Goal: Task Accomplishment & Management: Complete application form

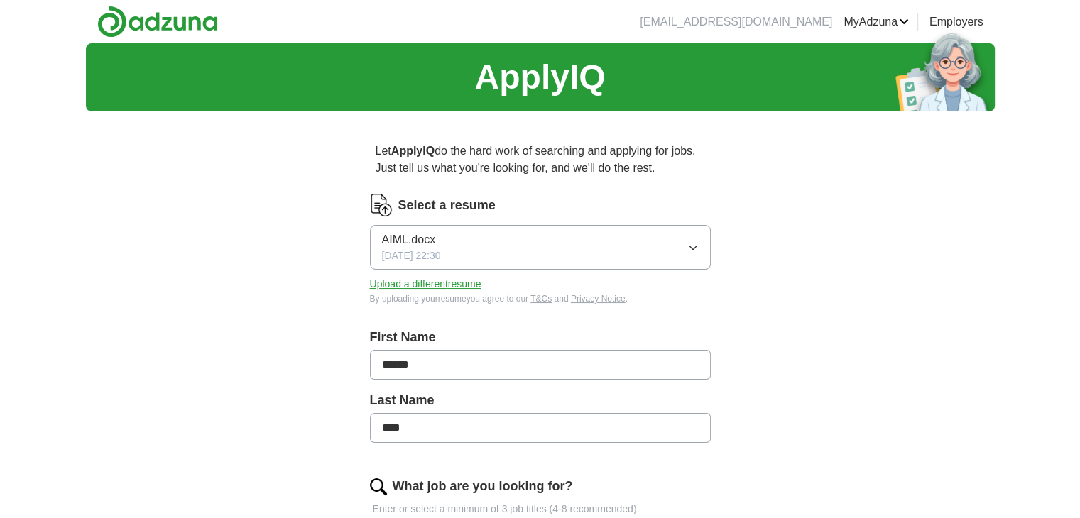
click at [404, 286] on button "Upload a different resume" at bounding box center [425, 284] width 111 height 15
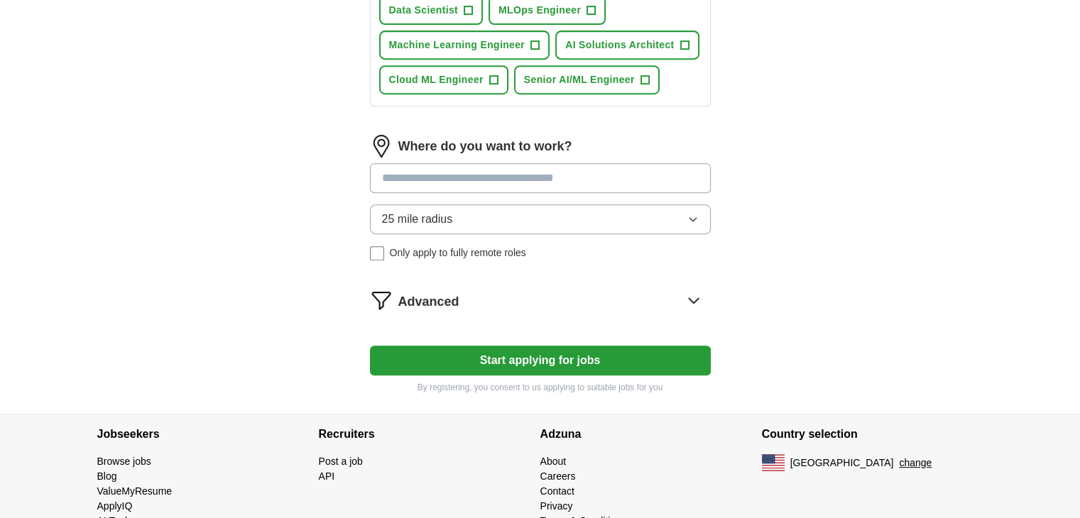
scroll to position [678, 0]
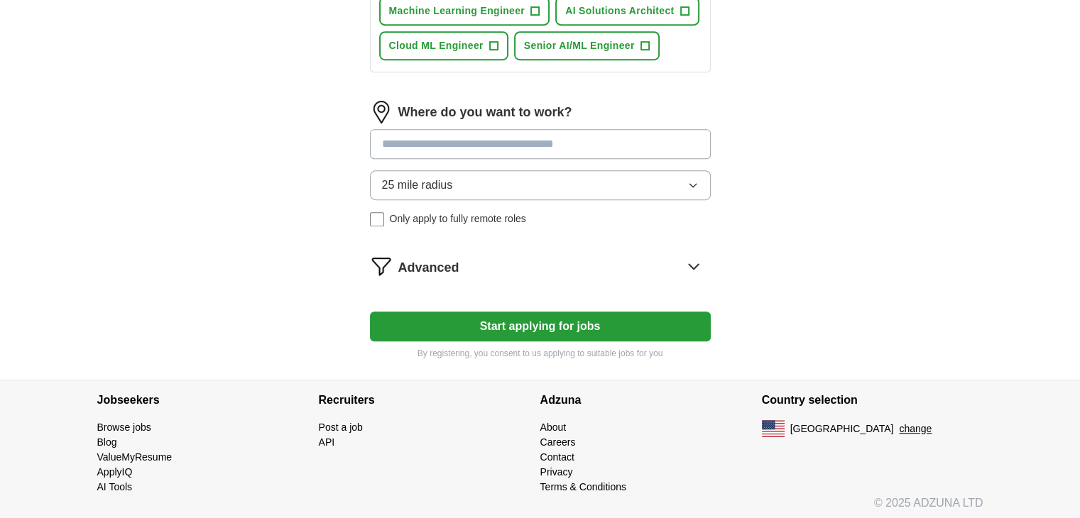
click at [587, 324] on button "Start applying for jobs" at bounding box center [540, 327] width 341 height 30
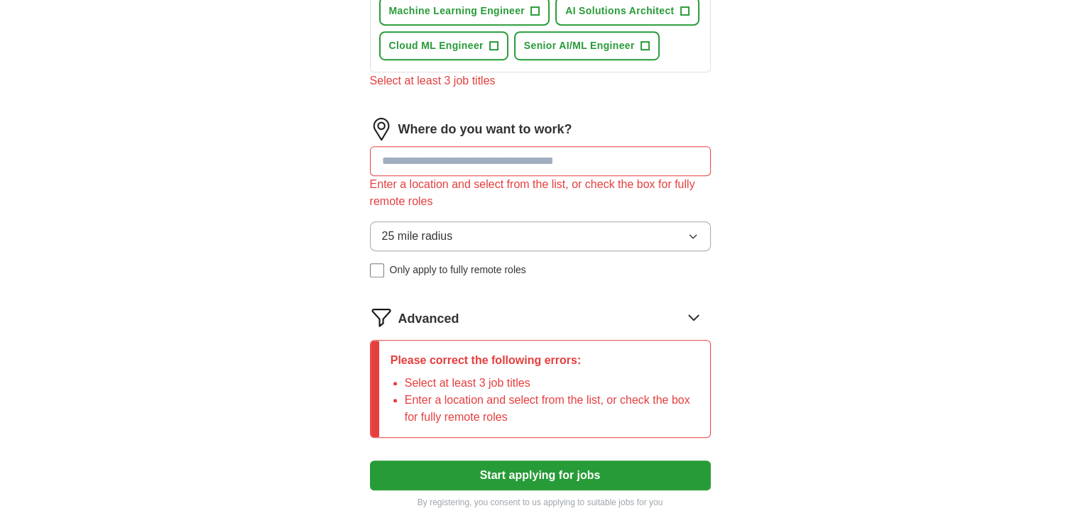
click at [487, 163] on input at bounding box center [540, 161] width 341 height 30
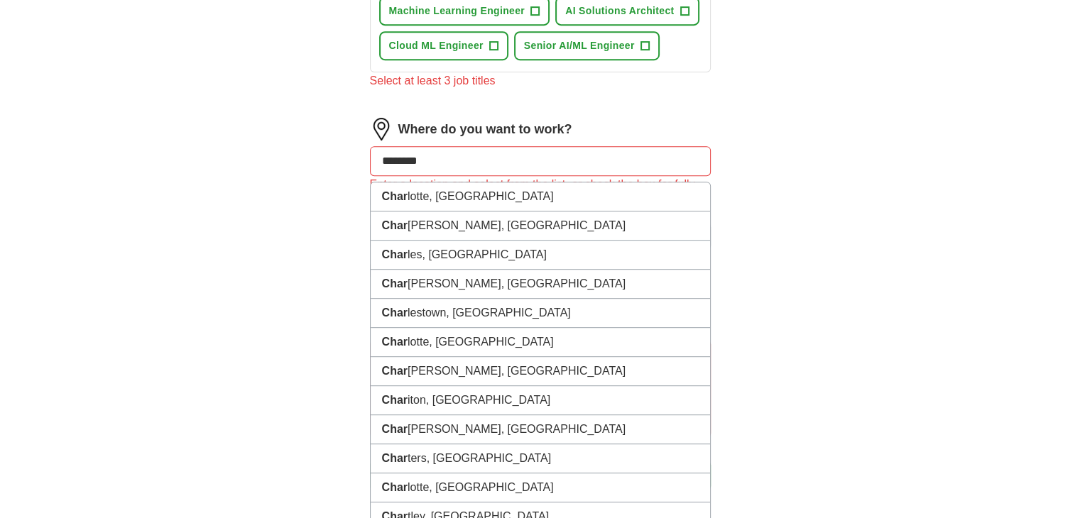
type input "*********"
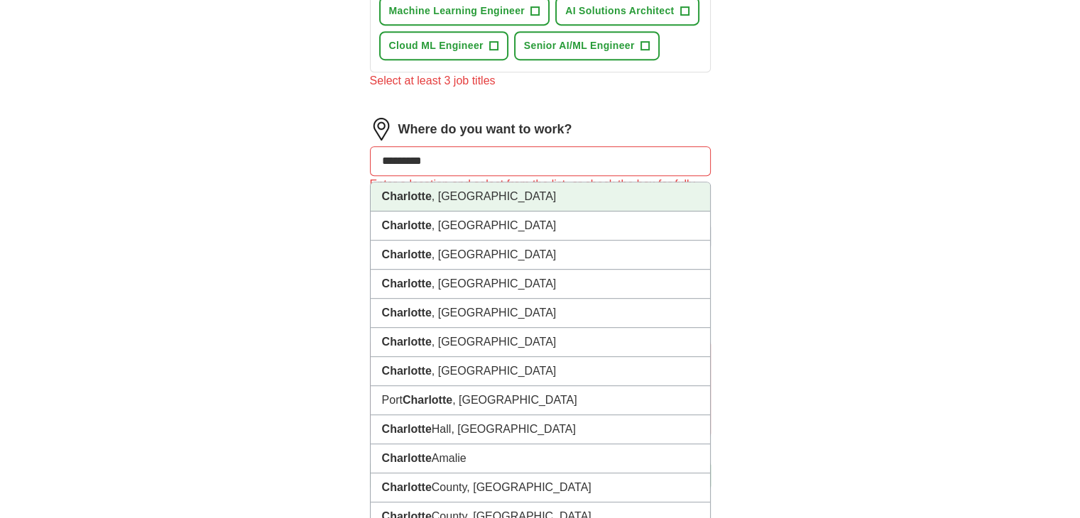
click at [475, 185] on li "[GEOGRAPHIC_DATA] , [GEOGRAPHIC_DATA]" at bounding box center [540, 196] width 339 height 29
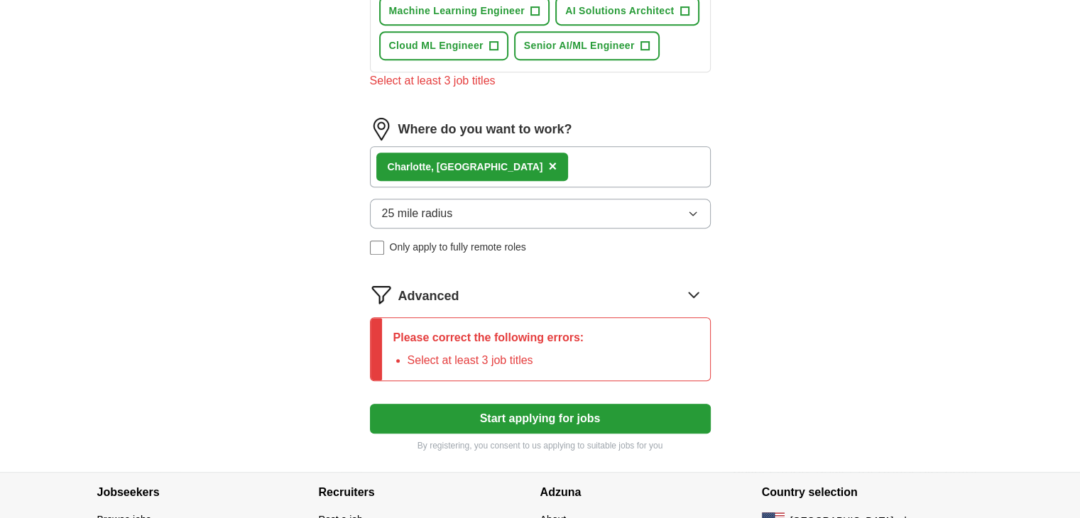
click at [587, 415] on button "Start applying for jobs" at bounding box center [540, 419] width 341 height 30
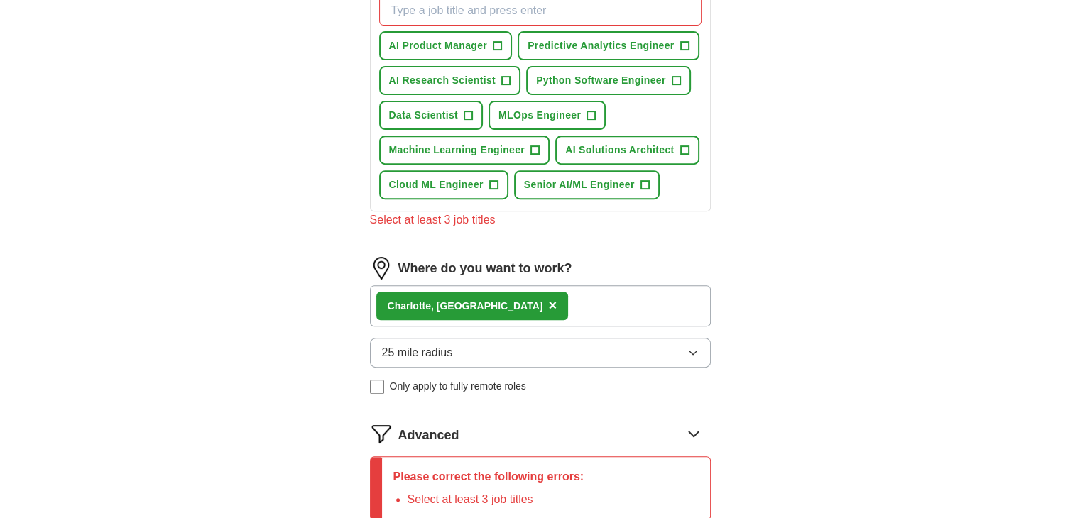
scroll to position [465, 0]
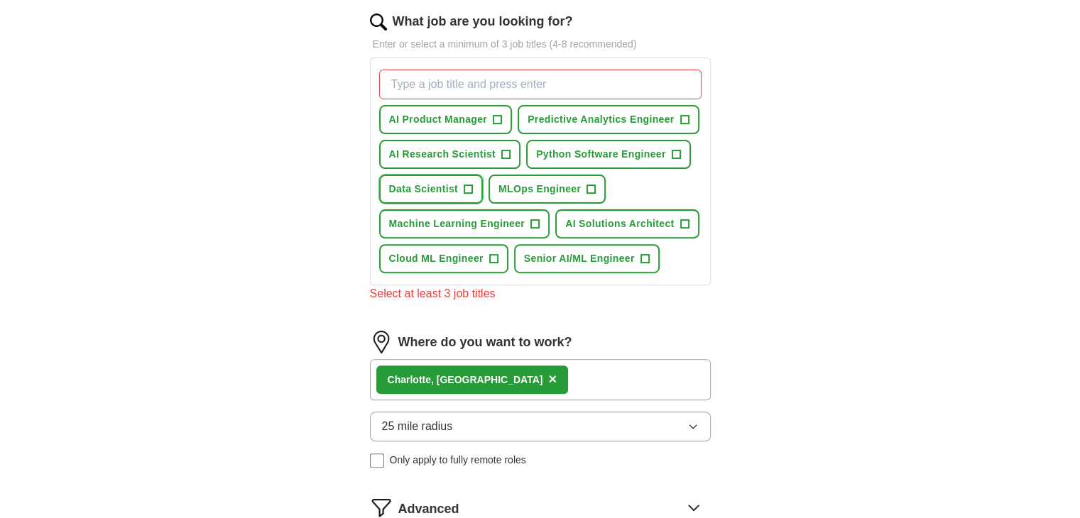
click at [460, 188] on button "Data Scientist +" at bounding box center [431, 189] width 104 height 29
click at [569, 191] on span "MLOps Engineer" at bounding box center [539, 189] width 82 height 15
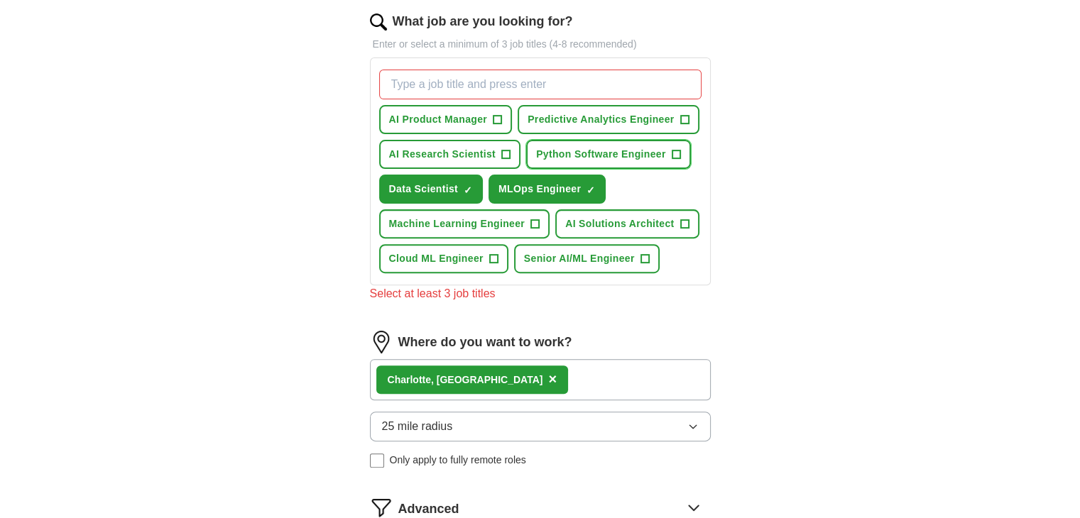
click at [577, 157] on span "Python Software Engineer" at bounding box center [601, 154] width 130 height 15
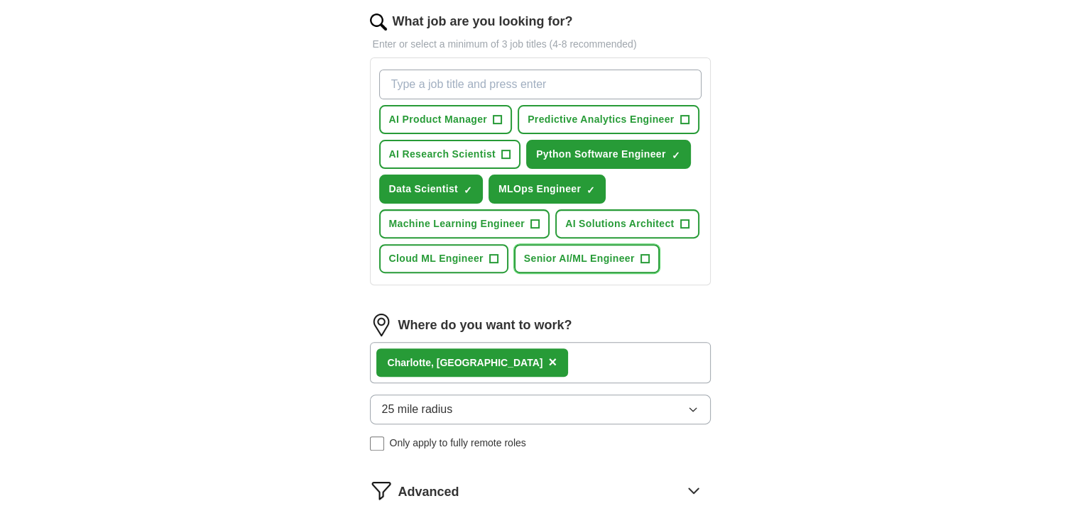
click at [591, 262] on span "Senior AI/ML Engineer" at bounding box center [579, 258] width 111 height 15
click at [517, 83] on input "What job are you looking for?" at bounding box center [540, 85] width 322 height 30
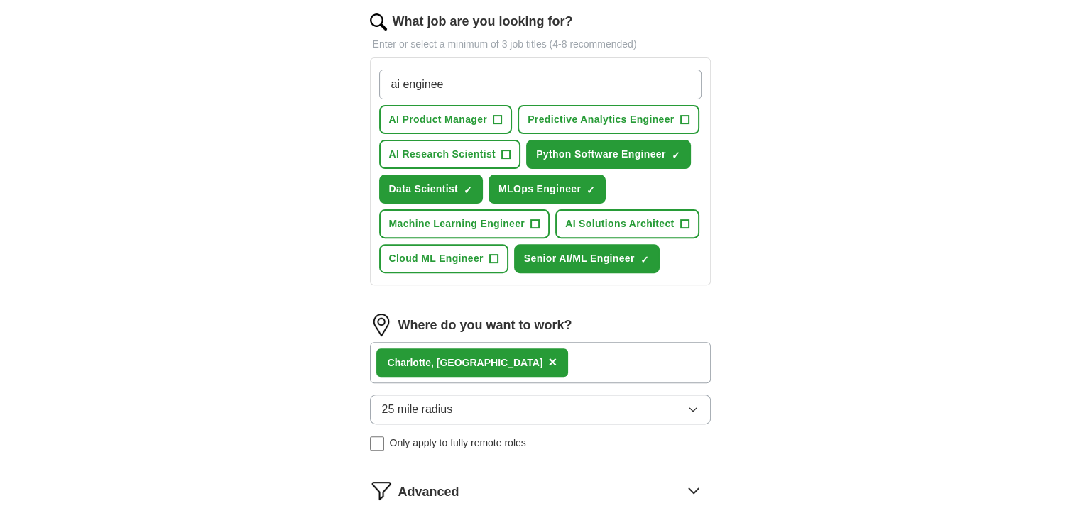
type input "ai engineer"
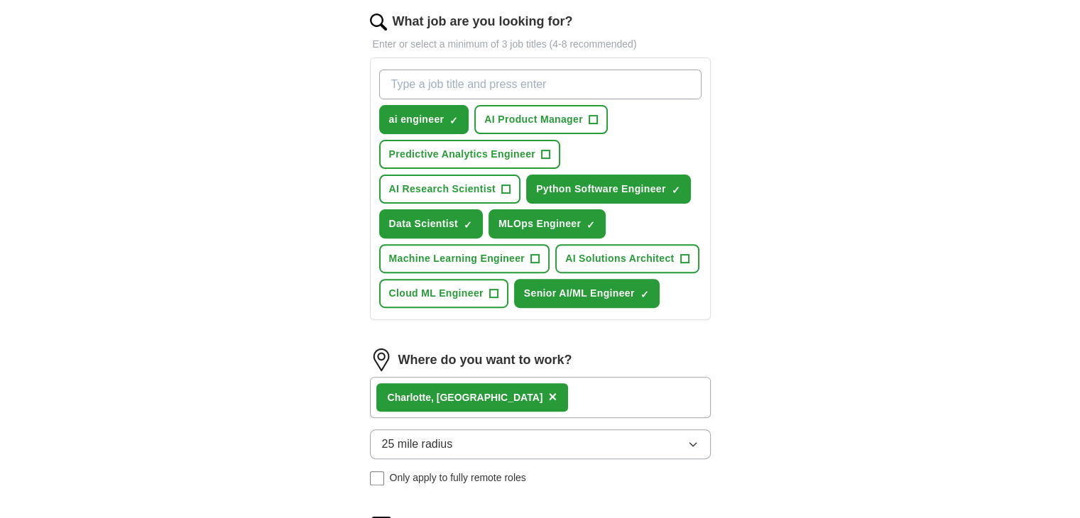
click at [508, 87] on input "What job are you looking for?" at bounding box center [540, 85] width 322 height 30
type input "ml engineer"
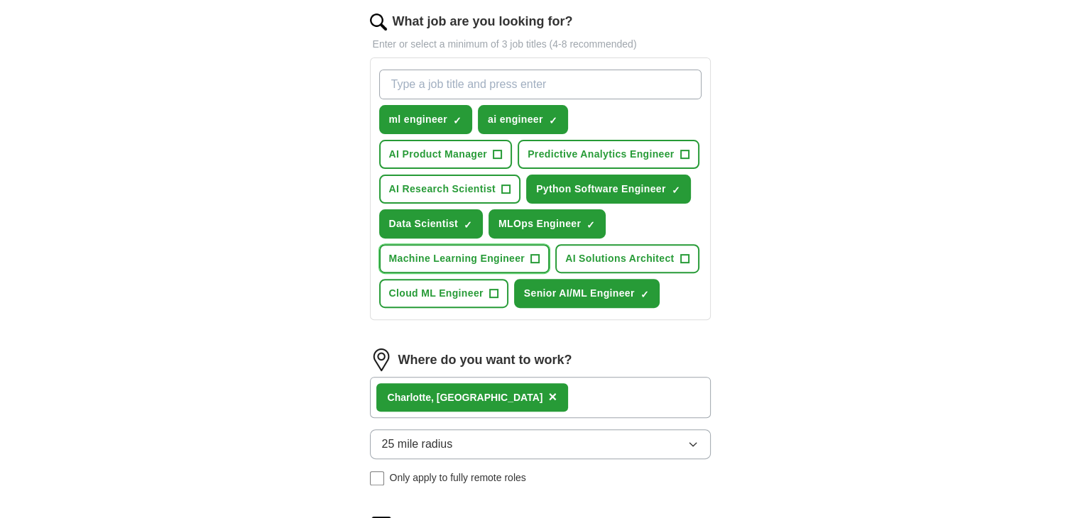
click at [507, 253] on span "Machine Learning Engineer" at bounding box center [457, 258] width 136 height 15
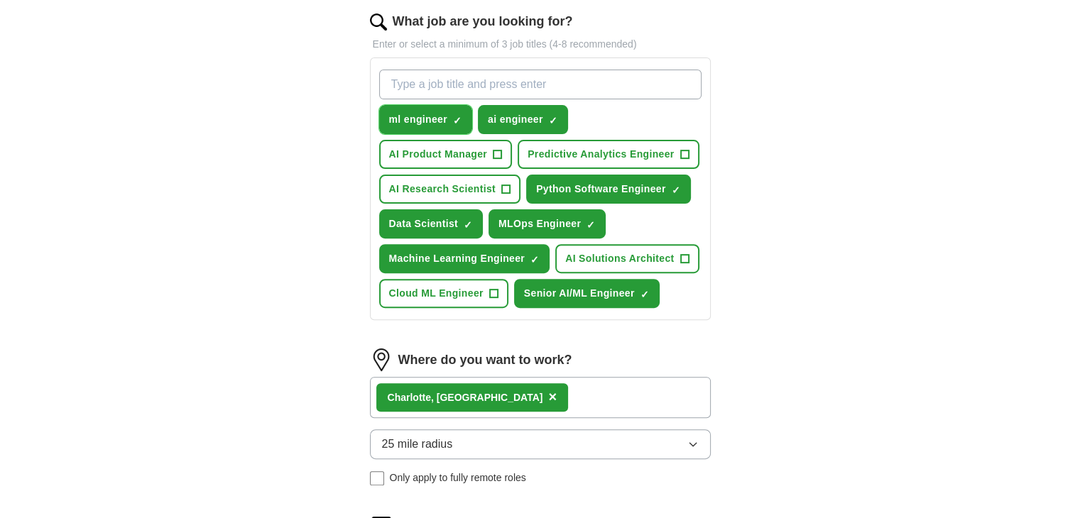
click at [0, 0] on span "×" at bounding box center [0, 0] width 0 height 0
click at [489, 290] on span "+" at bounding box center [493, 293] width 9 height 11
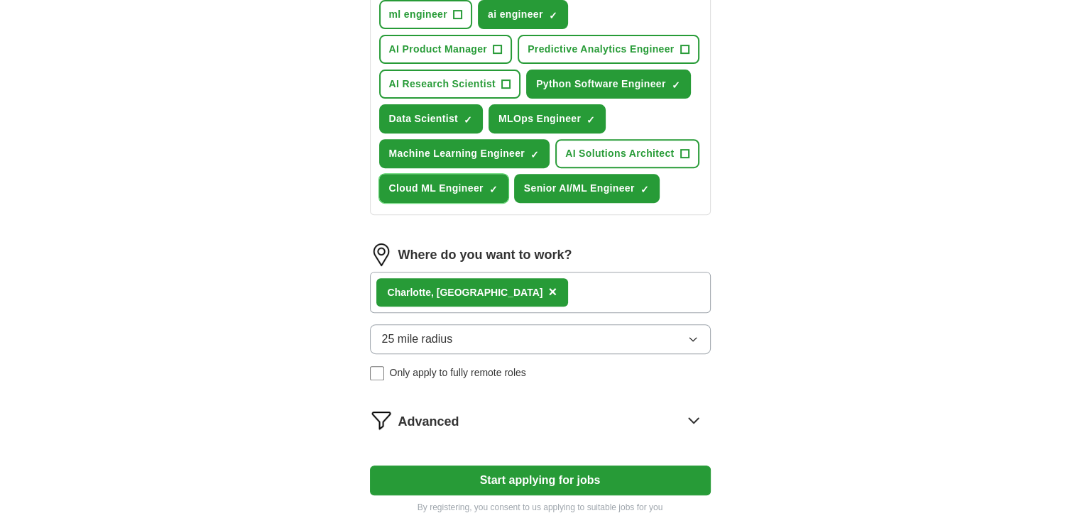
scroll to position [678, 0]
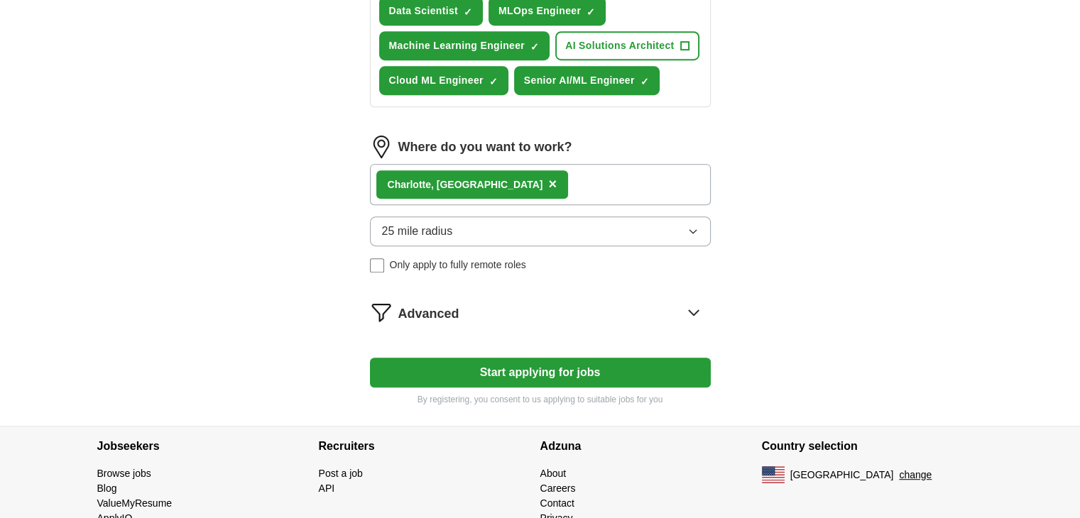
click at [531, 376] on button "Start applying for jobs" at bounding box center [540, 373] width 341 height 30
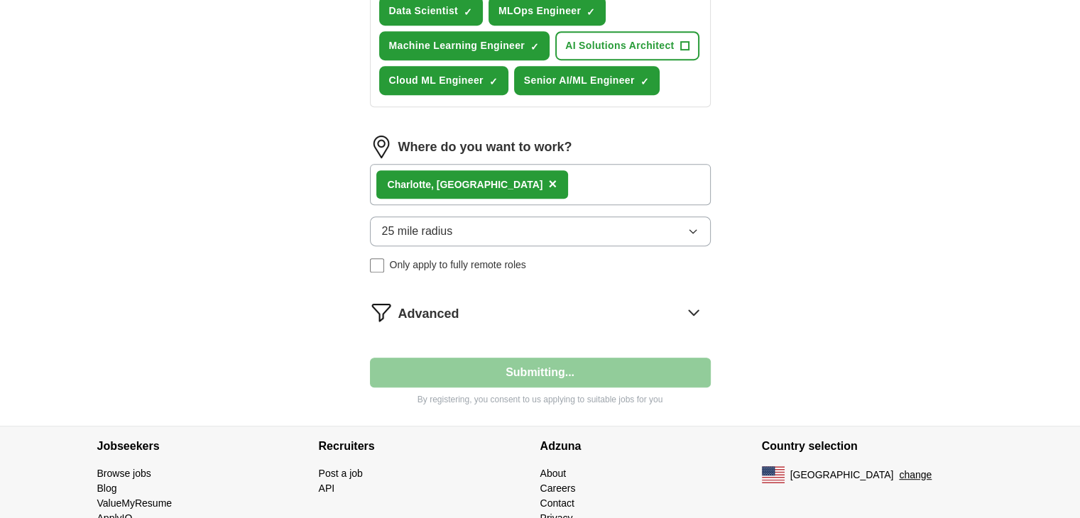
select select "**"
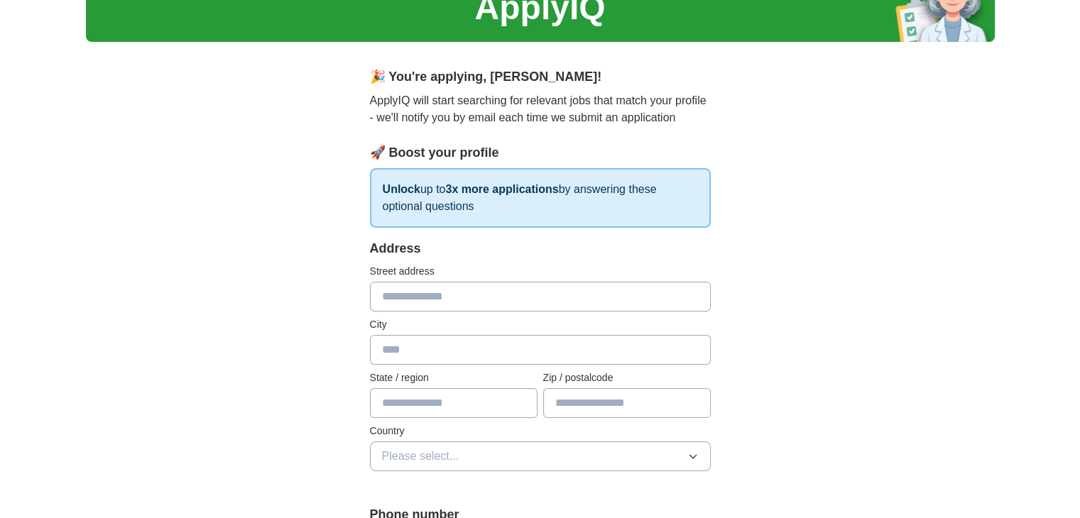
scroll to position [71, 0]
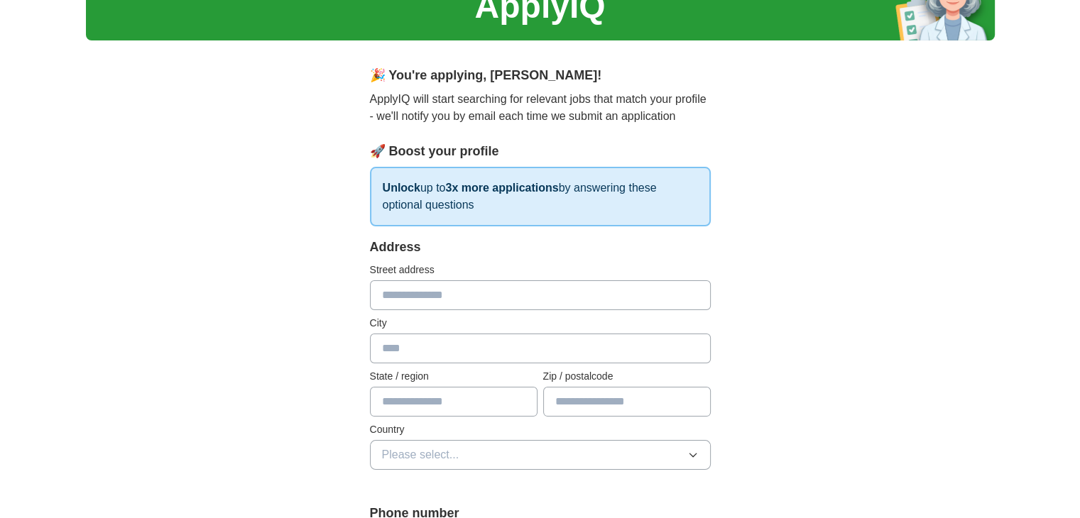
click at [474, 288] on input "text" at bounding box center [540, 295] width 341 height 30
type input "**********"
type input "*********"
type input "**"
type input "*****"
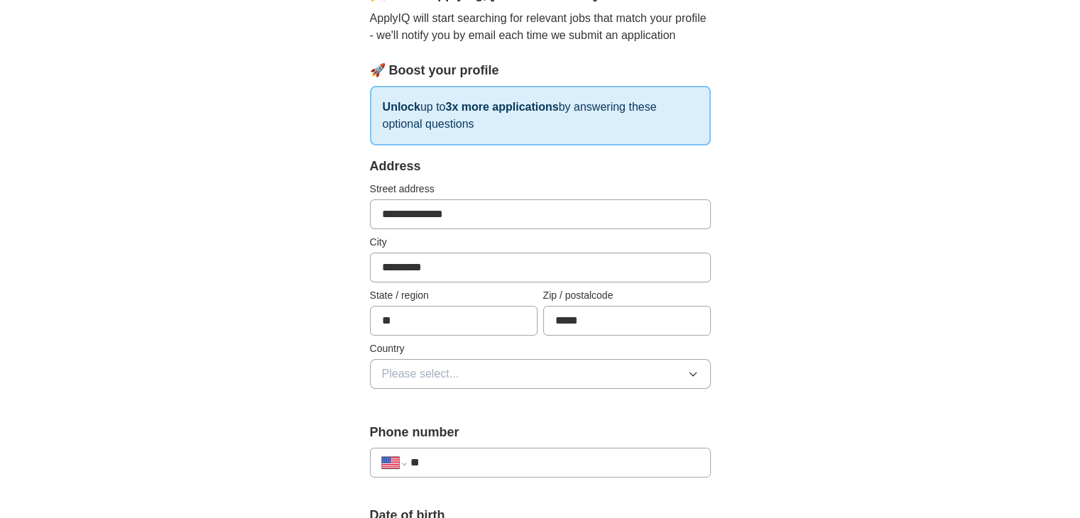
scroll to position [284, 0]
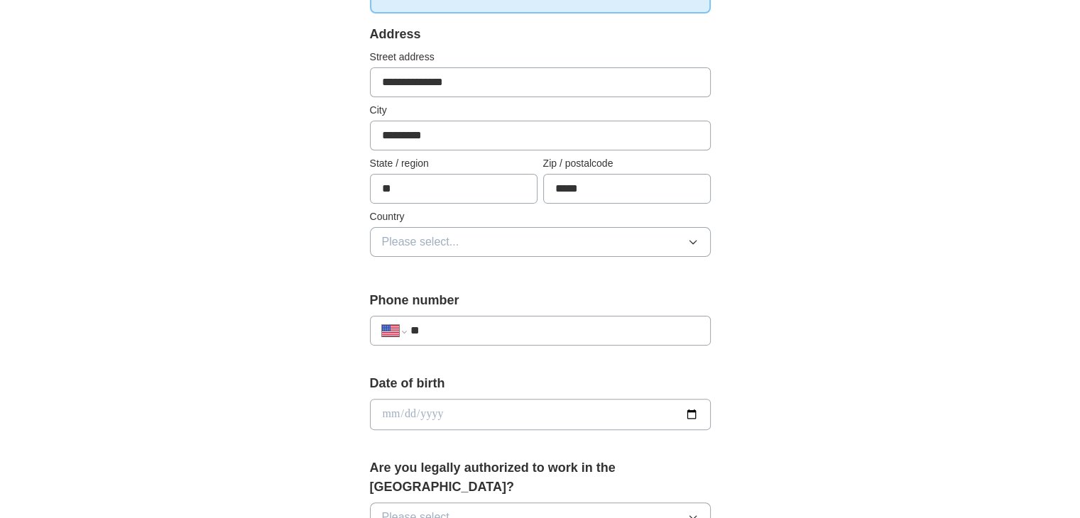
click at [506, 241] on button "Please select..." at bounding box center [540, 242] width 341 height 30
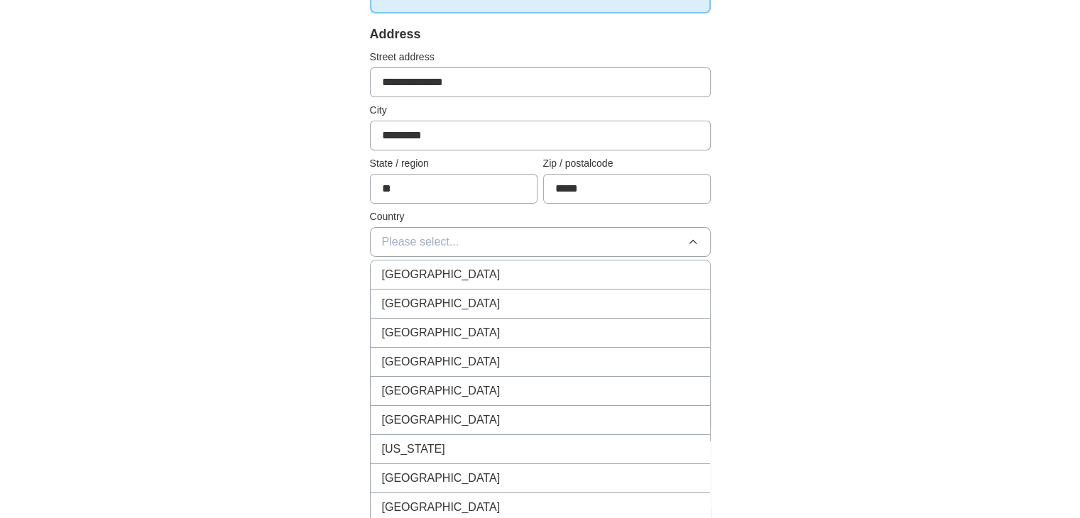
click at [480, 299] on div "[GEOGRAPHIC_DATA]" at bounding box center [540, 303] width 317 height 17
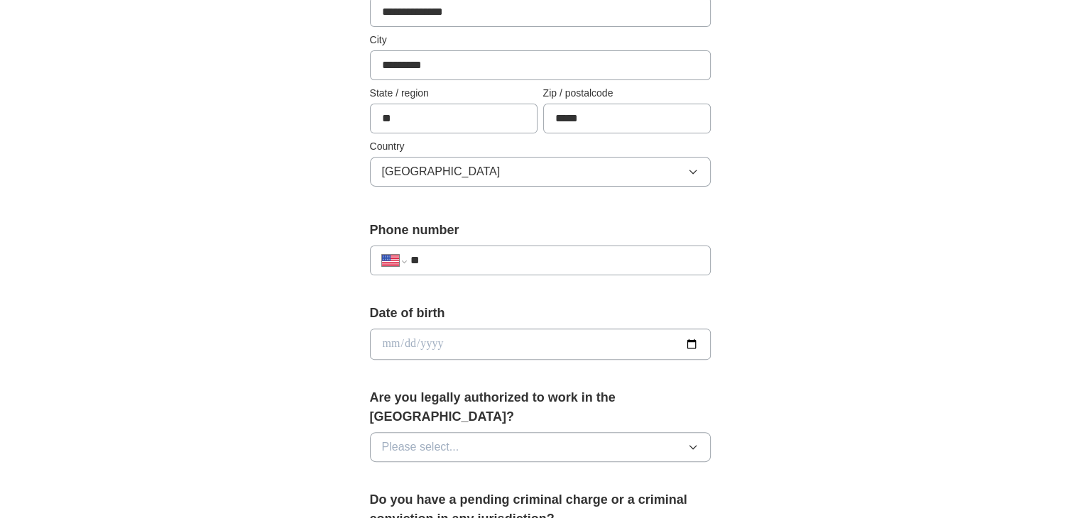
scroll to position [355, 0]
click at [494, 256] on input "**" at bounding box center [554, 259] width 288 height 17
paste input "**********"
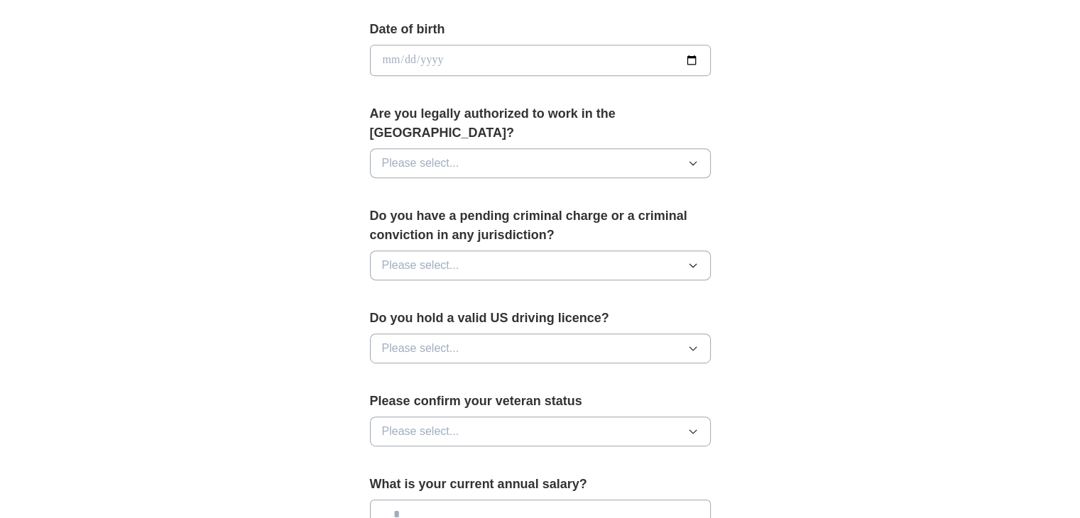
scroll to position [639, 0]
type input "**********"
click at [573, 148] on button "Please select..." at bounding box center [540, 163] width 341 height 30
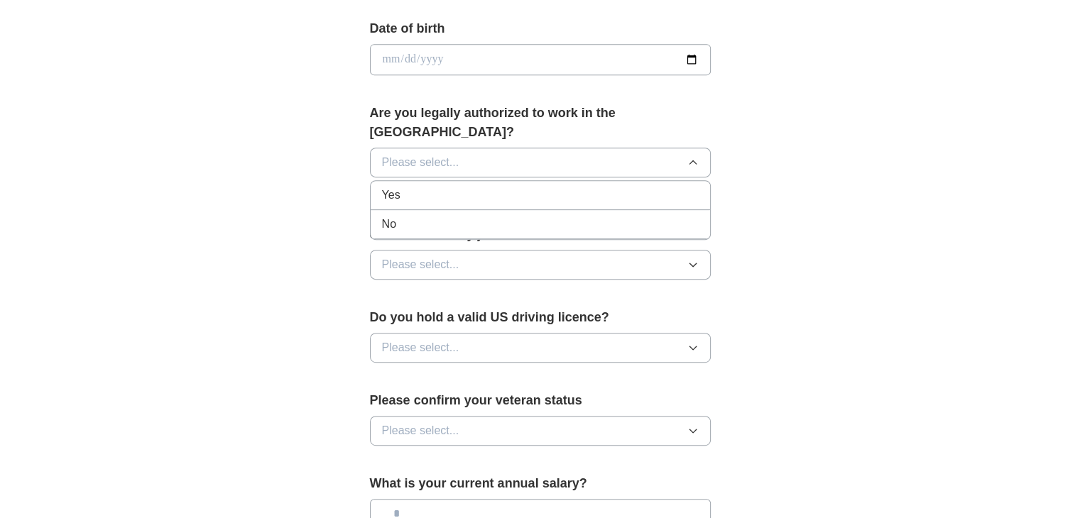
click at [491, 187] on div "Yes" at bounding box center [540, 195] width 317 height 17
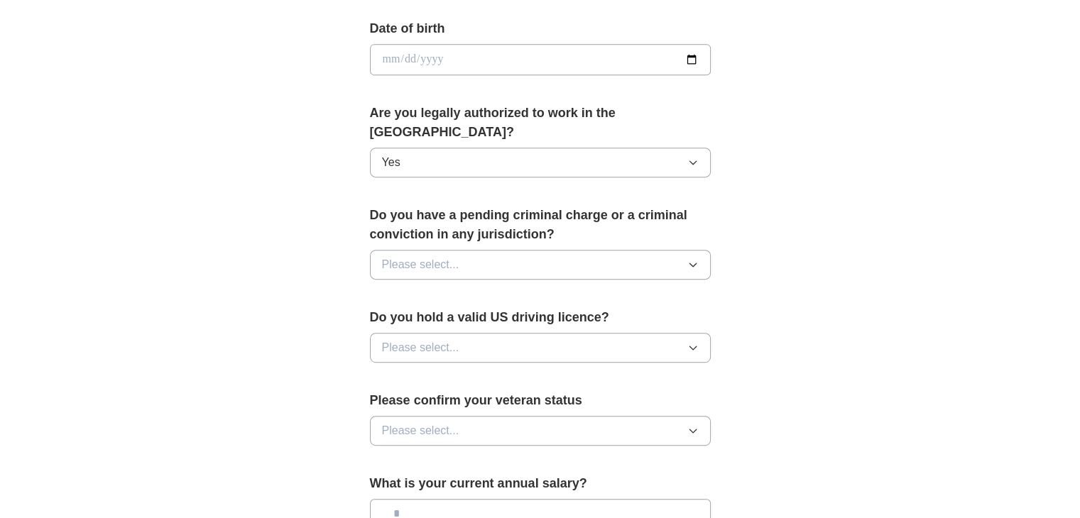
click at [493, 250] on button "Please select..." at bounding box center [540, 265] width 341 height 30
click at [424, 318] on div "No" at bounding box center [540, 326] width 317 height 17
click at [457, 339] on span "Please select..." at bounding box center [420, 347] width 77 height 17
click at [444, 372] on div "Yes" at bounding box center [540, 380] width 317 height 17
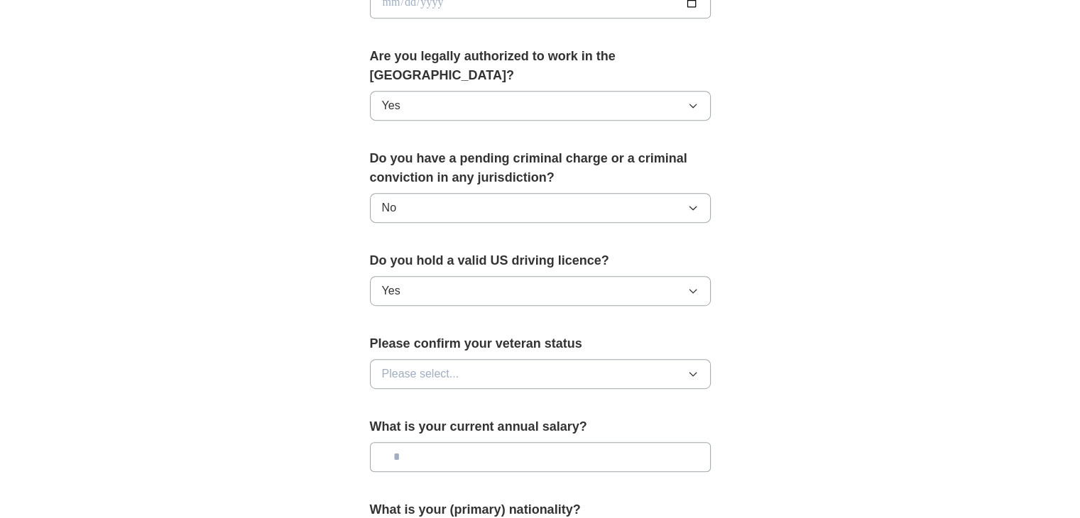
scroll to position [710, 0]
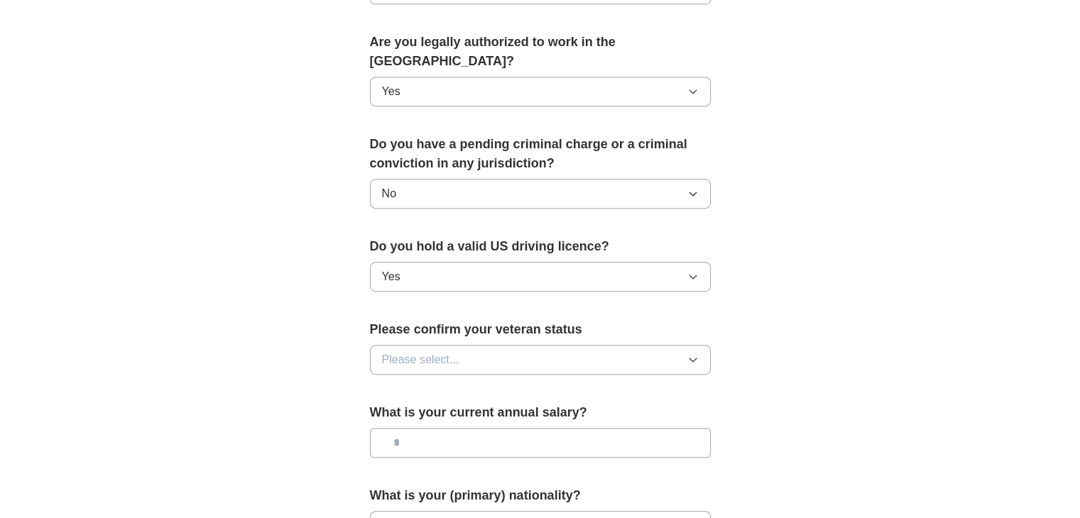
click at [481, 345] on button "Please select..." at bounding box center [540, 360] width 341 height 30
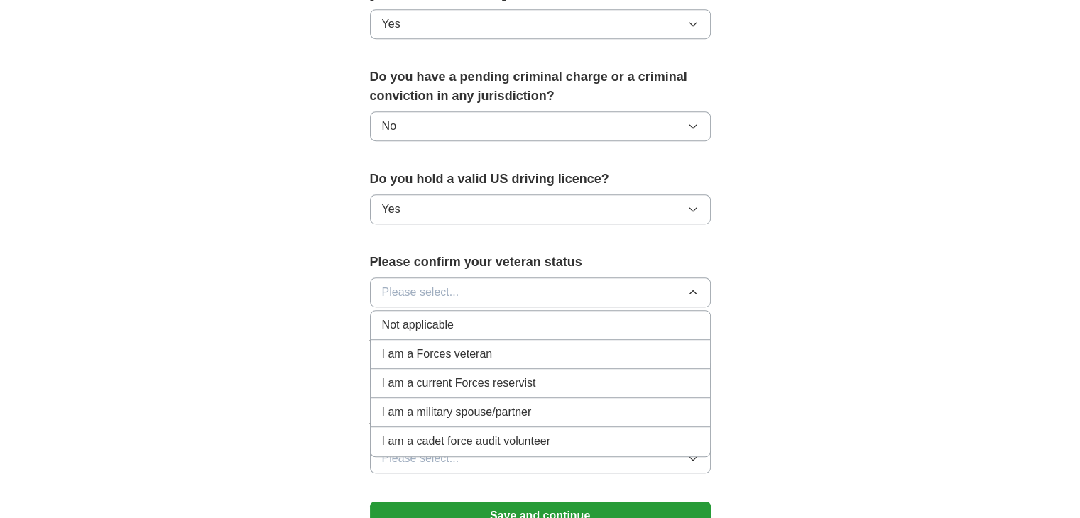
scroll to position [781, 0]
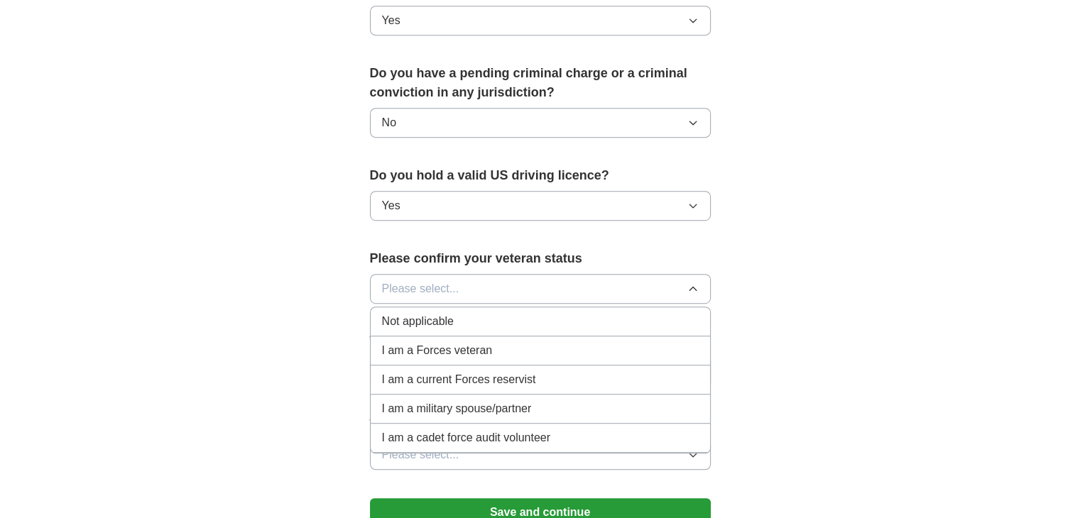
click at [503, 313] on div "Not applicable" at bounding box center [540, 321] width 317 height 17
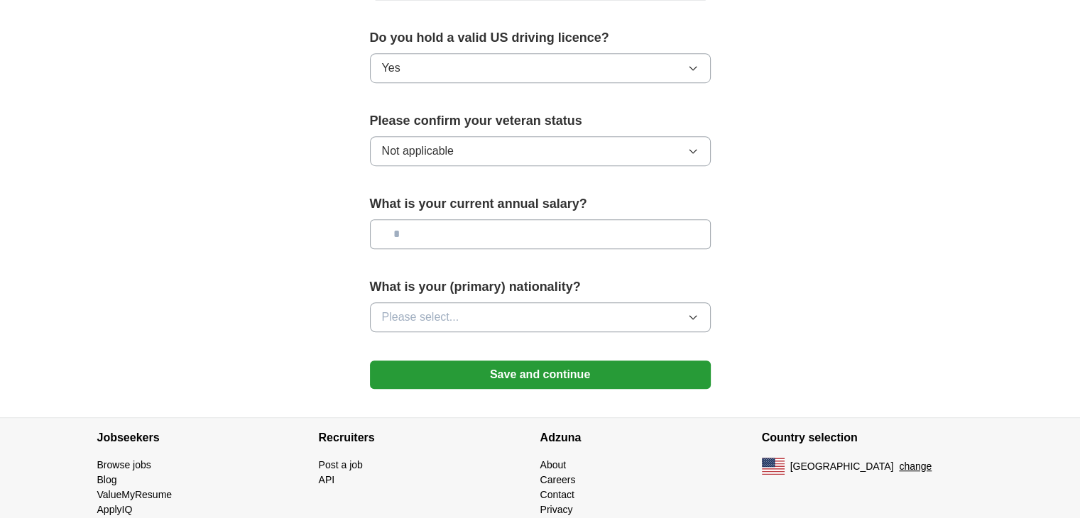
scroll to position [923, 0]
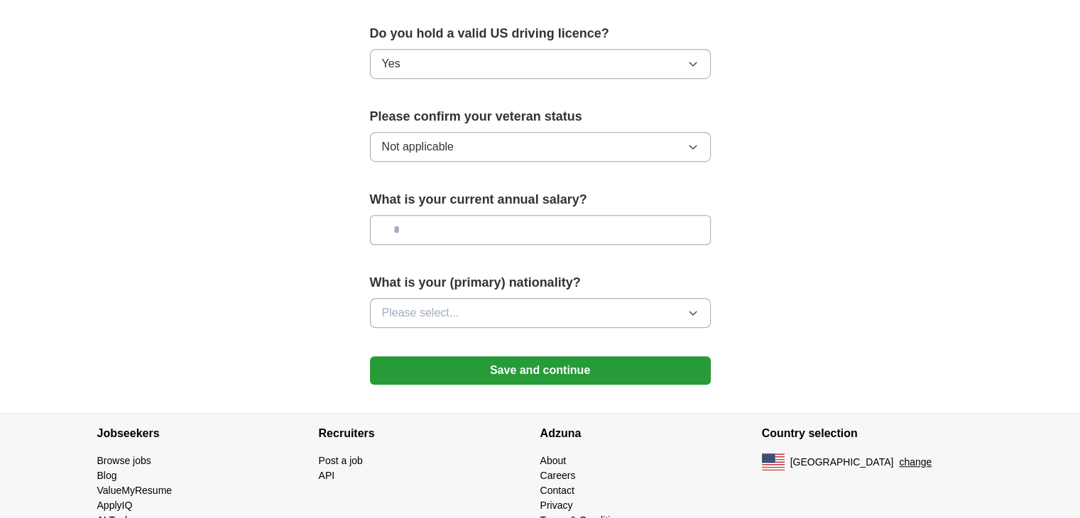
click at [520, 215] on input "text" at bounding box center [540, 230] width 341 height 30
type input "*******"
click at [517, 298] on button "Please select..." at bounding box center [540, 313] width 341 height 30
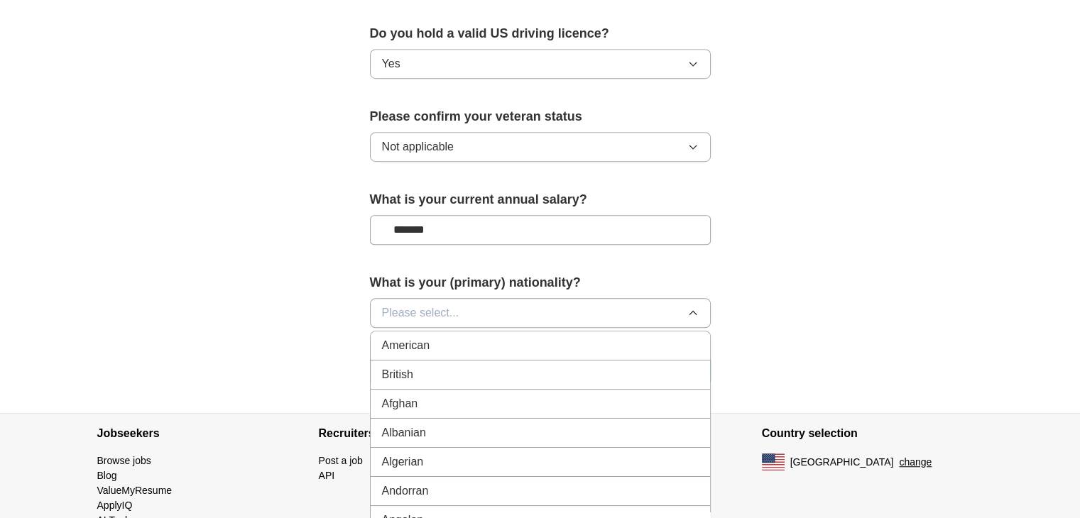
click at [506, 298] on button "Please select..." at bounding box center [540, 313] width 341 height 30
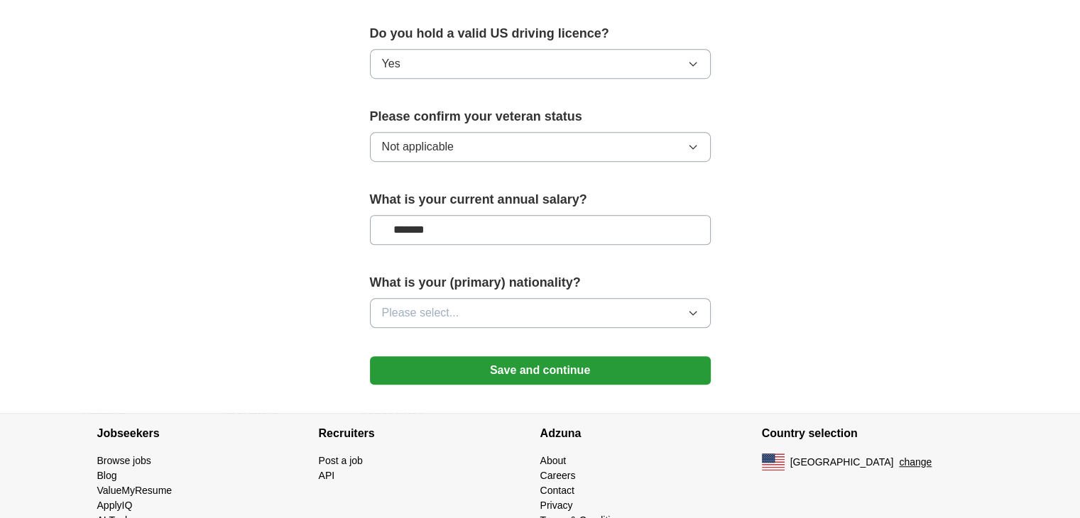
click at [506, 298] on button "Please select..." at bounding box center [540, 313] width 341 height 30
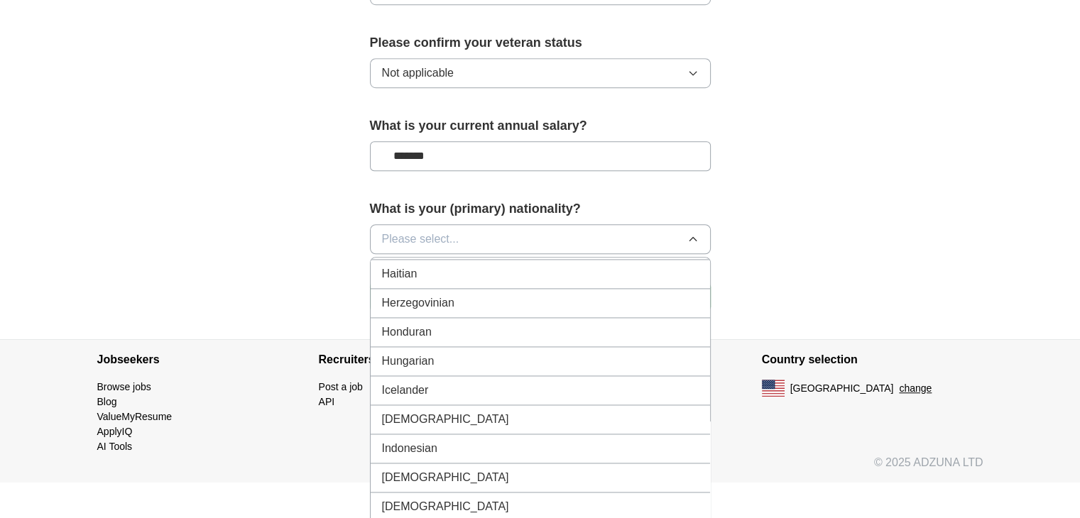
scroll to position [2201, 0]
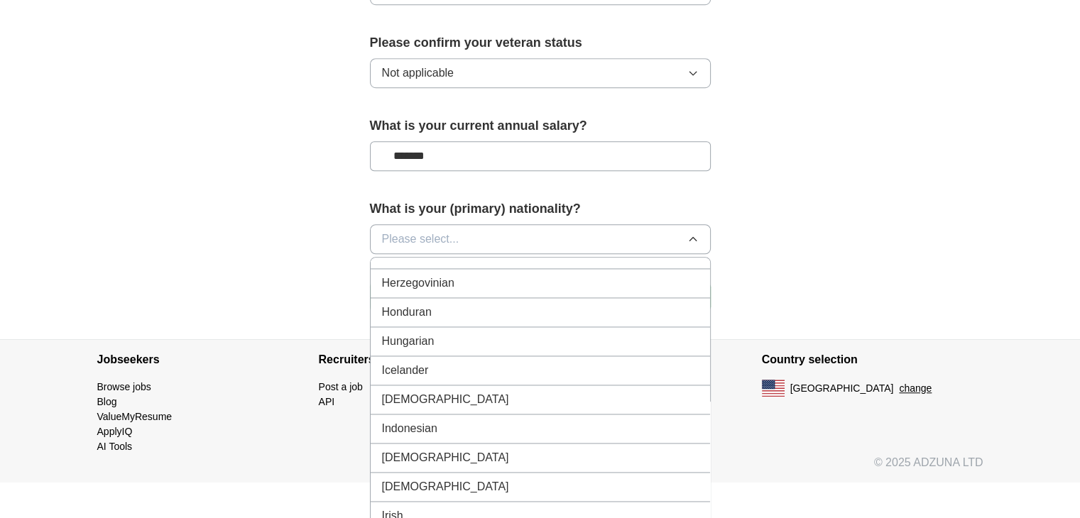
click at [520, 391] on div "[DEMOGRAPHIC_DATA]" at bounding box center [540, 399] width 317 height 17
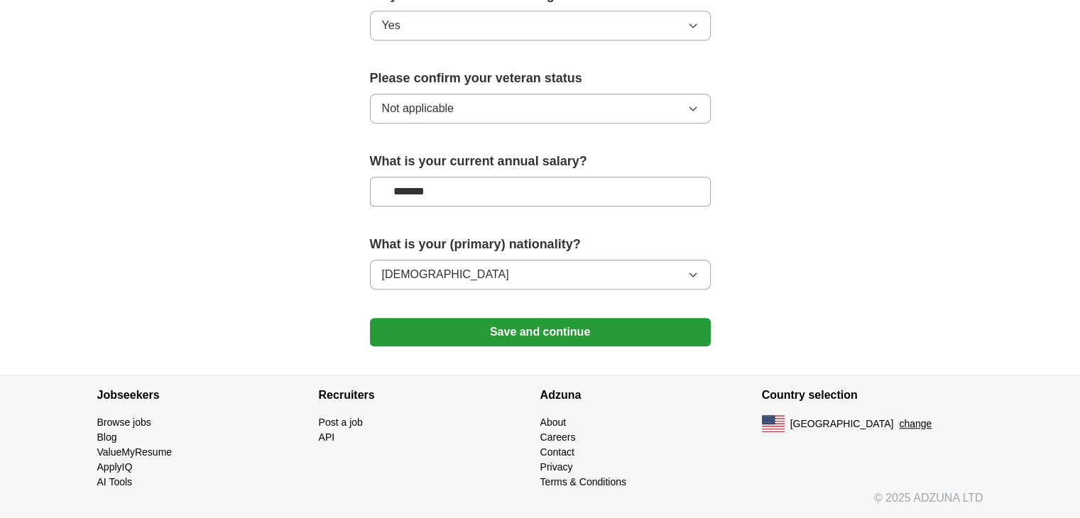
scroll to position [938, 0]
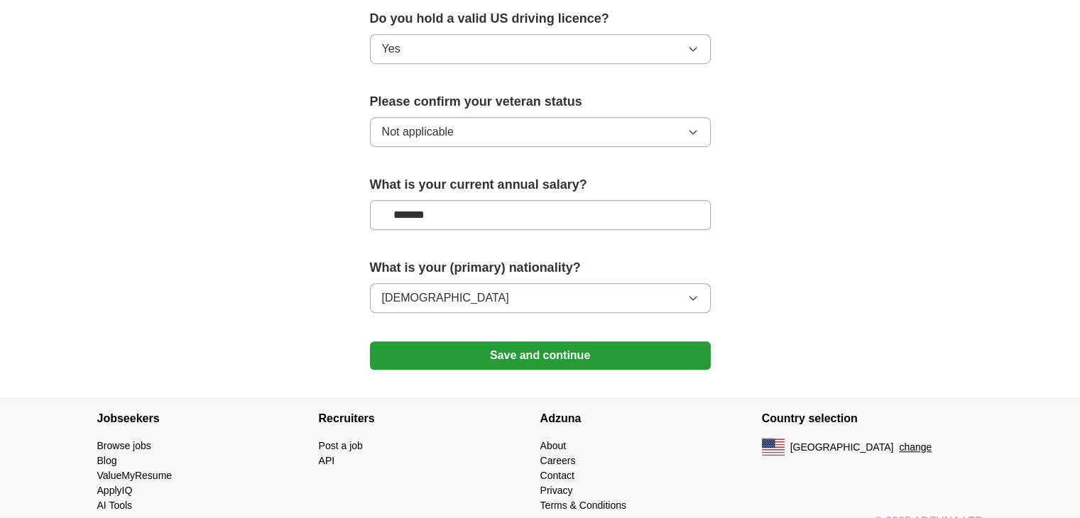
click at [537, 342] on button "Save and continue" at bounding box center [540, 356] width 341 height 28
